Goal: Navigation & Orientation: Find specific page/section

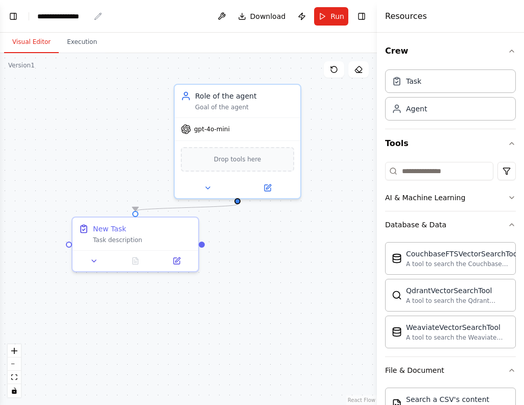
scroll to position [213, 0]
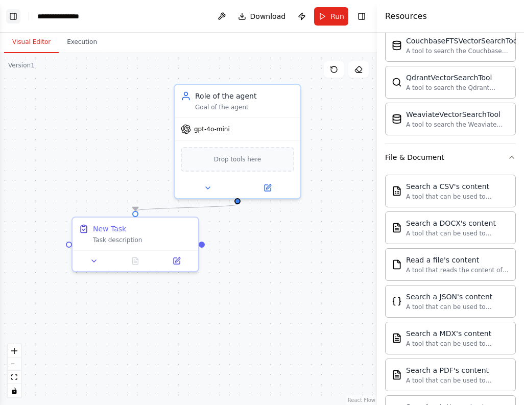
click at [16, 17] on button "Toggle Left Sidebar" at bounding box center [13, 16] width 14 height 14
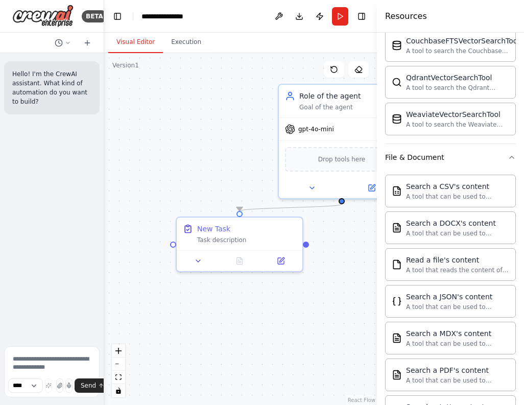
click at [116, 19] on button "Toggle Left Sidebar" at bounding box center [117, 16] width 14 height 14
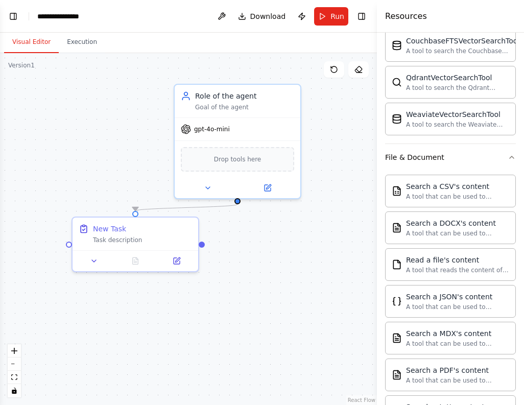
click at [466, 13] on div "Resources" at bounding box center [450, 16] width 147 height 33
click at [360, 17] on button "Toggle Right Sidebar" at bounding box center [362, 16] width 14 height 14
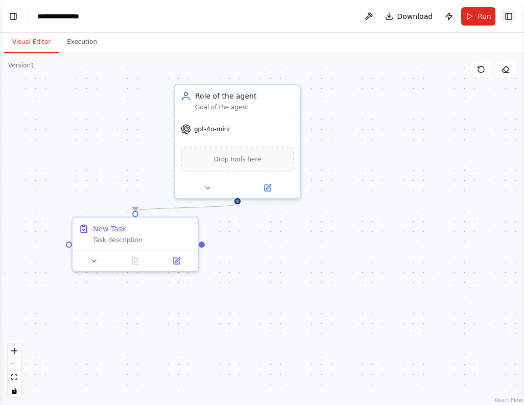
click at [508, 13] on button "Toggle Right Sidebar" at bounding box center [509, 16] width 14 height 14
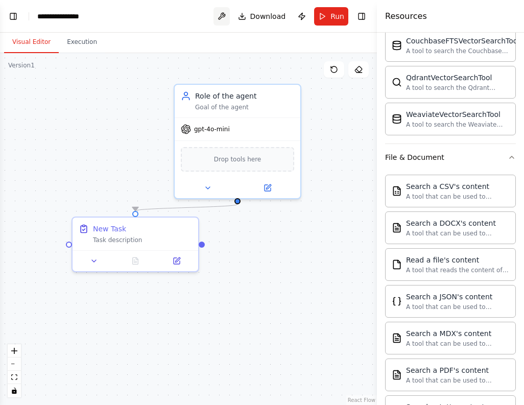
click at [226, 14] on button at bounding box center [222, 16] width 16 height 18
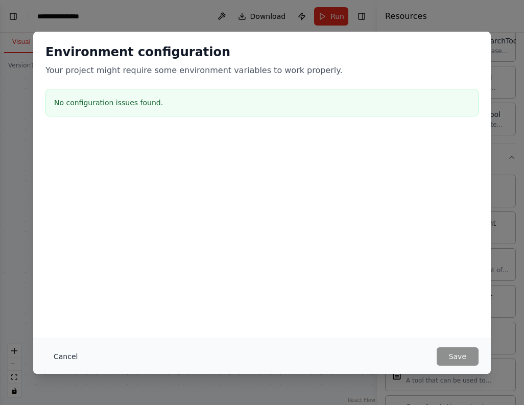
click at [68, 361] on button "Cancel" at bounding box center [65, 356] width 40 height 18
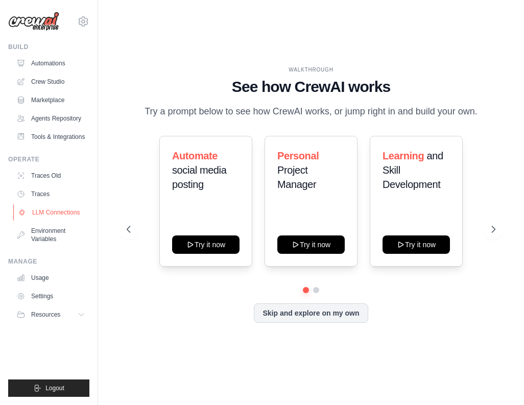
click at [54, 216] on link "LLM Connections" at bounding box center [51, 212] width 77 height 16
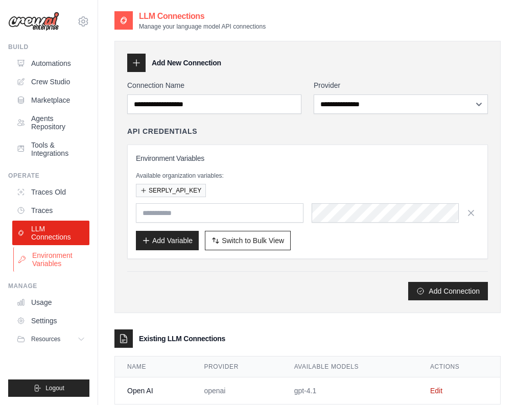
click at [58, 256] on link "Environment Variables" at bounding box center [51, 259] width 77 height 25
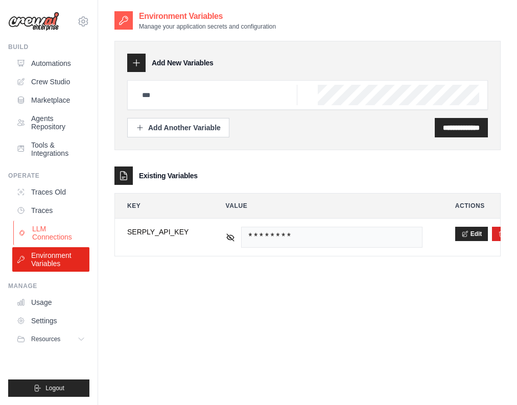
click at [61, 238] on link "LLM Connections" at bounding box center [51, 233] width 77 height 25
